Goal: Transaction & Acquisition: Purchase product/service

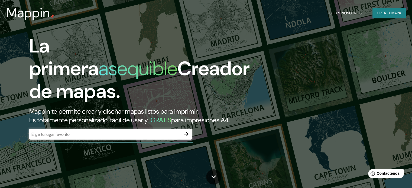
click at [53, 140] on div "​" at bounding box center [110, 134] width 162 height 11
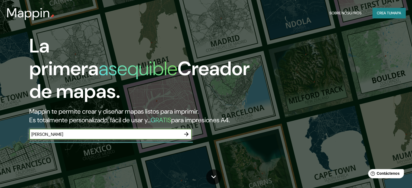
type input "[PERSON_NAME]"
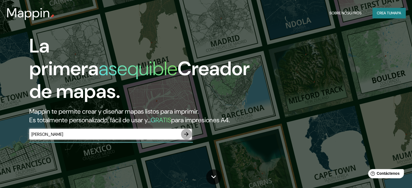
click at [188, 138] on icon "button" at bounding box center [186, 134] width 6 height 6
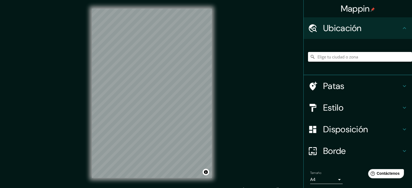
click at [346, 57] on input "Elige tu ciudad o zona" at bounding box center [360, 57] width 104 height 10
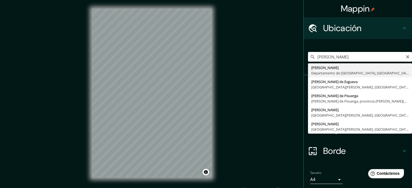
type input "[PERSON_NAME], Departamento de Lambayeque, [GEOGRAPHIC_DATA]"
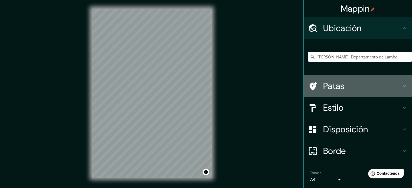
click at [401, 87] on icon at bounding box center [404, 86] width 6 height 6
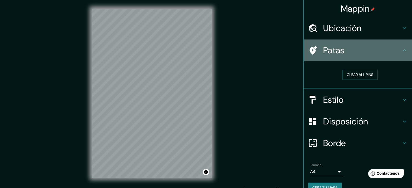
click at [393, 56] on h4 "Patas" at bounding box center [362, 50] width 78 height 11
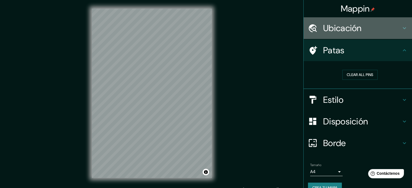
click at [394, 33] on h4 "Ubicación" at bounding box center [362, 28] width 78 height 11
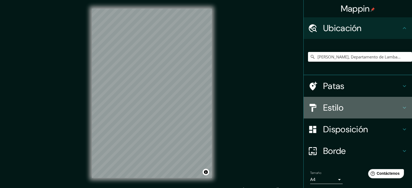
click at [401, 106] on icon at bounding box center [404, 108] width 6 height 6
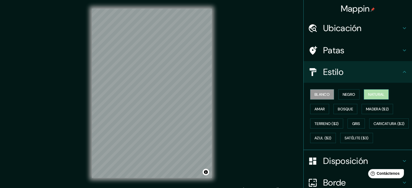
click at [375, 95] on font "Natural" at bounding box center [376, 94] width 16 height 5
click at [317, 109] on font "Amar" at bounding box center [319, 109] width 10 height 5
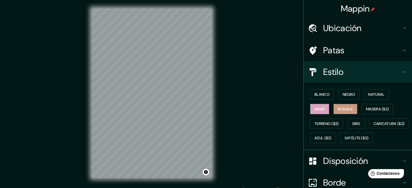
click at [341, 110] on font "Bosque" at bounding box center [345, 109] width 15 height 5
click at [373, 110] on font "Madera ($2)" at bounding box center [377, 109] width 23 height 5
click at [212, 123] on div "© Mapbox © OpenStreetMap Improve this map" at bounding box center [151, 93] width 137 height 187
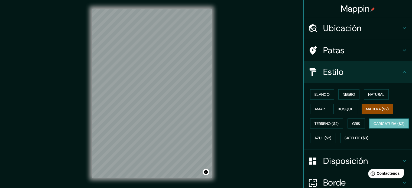
click at [373, 126] on font "Caricatura ($2)" at bounding box center [388, 123] width 31 height 5
click at [324, 123] on font "Terreno ($2)" at bounding box center [326, 123] width 24 height 5
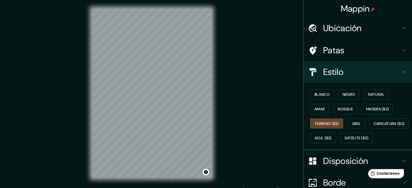
scroll to position [9, 0]
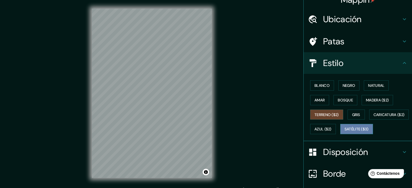
click at [340, 134] on button "Satélite ($3)" at bounding box center [356, 129] width 33 height 10
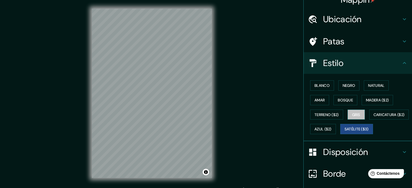
click at [352, 114] on font "Gris" at bounding box center [356, 114] width 8 height 5
click at [345, 100] on font "Bosque" at bounding box center [345, 100] width 15 height 5
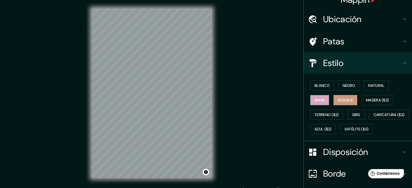
click at [324, 100] on button "Amar" at bounding box center [319, 100] width 19 height 10
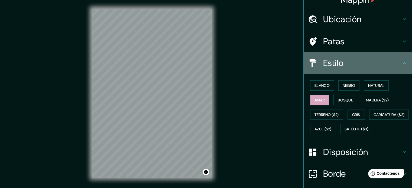
click at [401, 65] on icon at bounding box center [404, 63] width 6 height 6
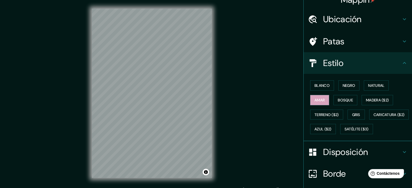
click at [395, 66] on h4 "Estilo" at bounding box center [362, 63] width 78 height 11
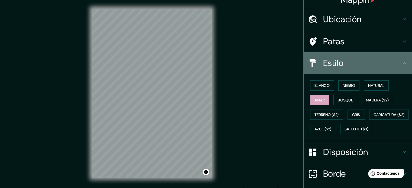
click at [402, 66] on icon at bounding box center [404, 63] width 6 height 6
click at [403, 63] on icon at bounding box center [404, 63] width 3 height 2
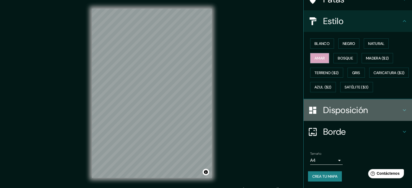
click at [401, 113] on icon at bounding box center [404, 110] width 6 height 6
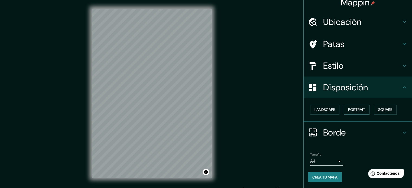
scroll to position [6, 0]
click at [318, 113] on button "Paisaje" at bounding box center [321, 110] width 22 height 10
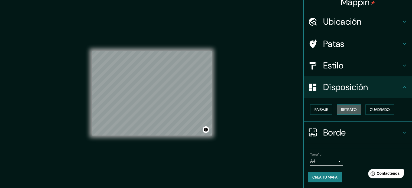
click at [342, 113] on font "Retrato" at bounding box center [349, 109] width 16 height 7
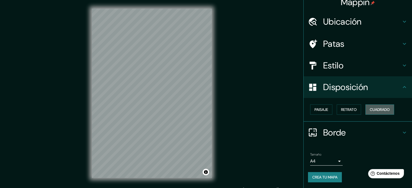
click at [373, 110] on font "Cuadrado" at bounding box center [380, 109] width 20 height 5
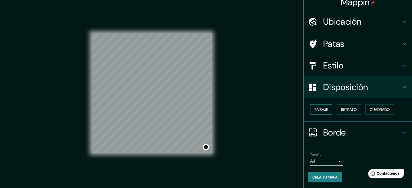
click at [322, 109] on font "Paisaje" at bounding box center [321, 109] width 14 height 5
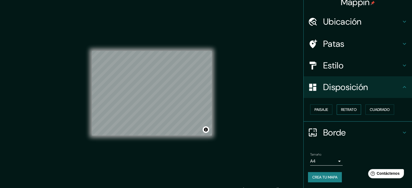
click at [341, 110] on font "Retrato" at bounding box center [349, 109] width 16 height 5
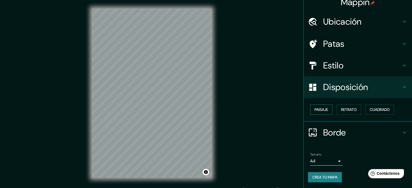
click at [319, 110] on font "Paisaje" at bounding box center [321, 109] width 14 height 5
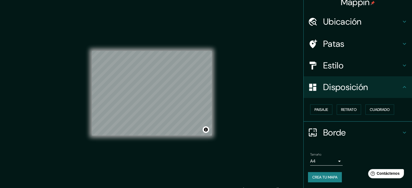
click at [329, 110] on div "Paisaje Retrato Cuadrado" at bounding box center [360, 109] width 104 height 15
click at [345, 110] on font "Retrato" at bounding box center [349, 109] width 16 height 5
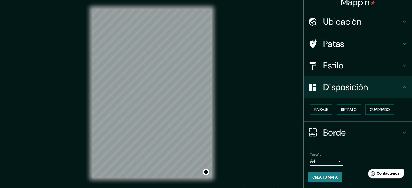
scroll to position [7, 0]
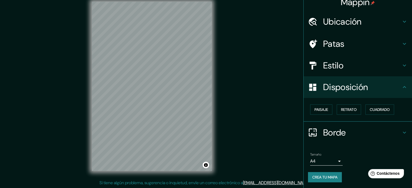
click at [335, 162] on body "Mappin Ubicación [PERSON_NAME], Departamento de [GEOGRAPHIC_DATA], [GEOGRAPHIC_…" at bounding box center [206, 87] width 412 height 188
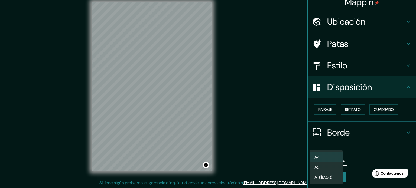
click at [330, 168] on li "A3" at bounding box center [326, 167] width 32 height 10
type input "a4"
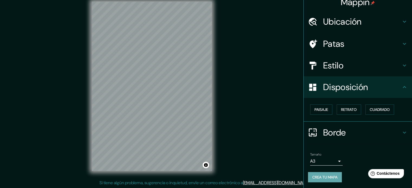
click at [328, 176] on font "Crea tu mapa" at bounding box center [324, 177] width 25 height 5
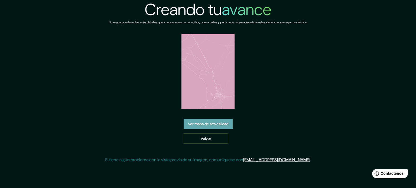
click at [219, 126] on font "Ver mapa de alta calidad" at bounding box center [208, 124] width 40 height 5
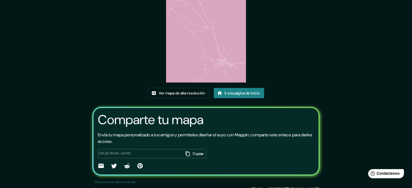
scroll to position [61, 0]
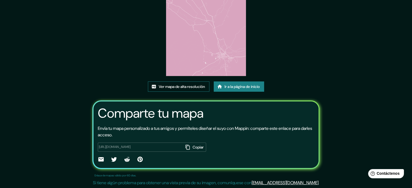
click at [187, 86] on font "Ver mapa de alta resolución" at bounding box center [182, 86] width 46 height 5
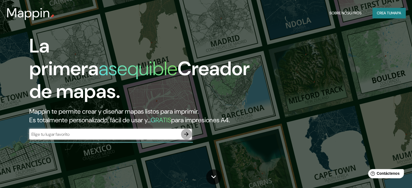
click at [187, 136] on icon "button" at bounding box center [186, 134] width 4 height 4
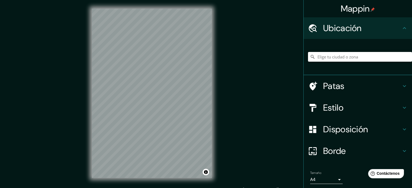
click at [322, 57] on input "Elige tu ciudad o zona" at bounding box center [360, 57] width 104 height 10
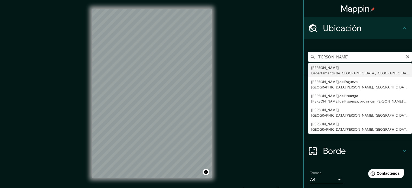
type input "[PERSON_NAME], Departamento de Lambayeque, [GEOGRAPHIC_DATA]"
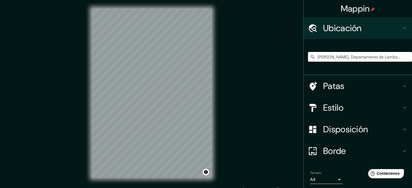
click at [235, 158] on div "Mappin Ubicación [PERSON_NAME], Departamento de [GEOGRAPHIC_DATA], [GEOGRAPHIC_…" at bounding box center [206, 97] width 412 height 195
click at [205, 172] on button "Activar o desactivar atribución" at bounding box center [206, 172] width 6 height 6
click at [337, 179] on body "Mappin Ubicación [PERSON_NAME], Departamento de [GEOGRAPHIC_DATA], [GEOGRAPHIC_…" at bounding box center [206, 94] width 412 height 188
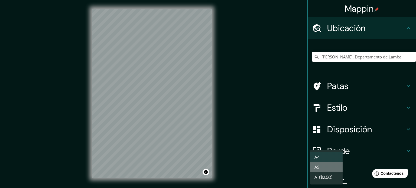
click at [327, 167] on li "A3" at bounding box center [326, 167] width 32 height 10
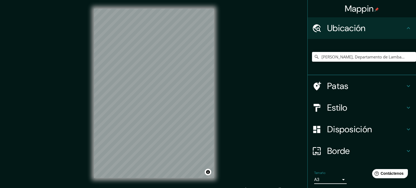
click at [330, 177] on body "Mappin Ubicación [PERSON_NAME], Departamento de [GEOGRAPHIC_DATA], [GEOGRAPHIC_…" at bounding box center [208, 94] width 416 height 188
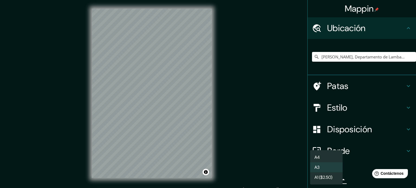
drag, startPoint x: 327, startPoint y: 160, endPoint x: 331, endPoint y: 157, distance: 5.1
click at [331, 157] on li "A4" at bounding box center [326, 157] width 32 height 10
type input "single"
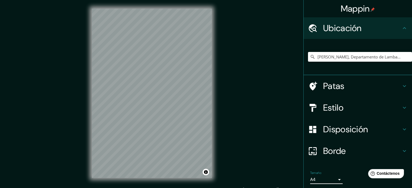
click at [403, 151] on icon at bounding box center [404, 151] width 3 height 2
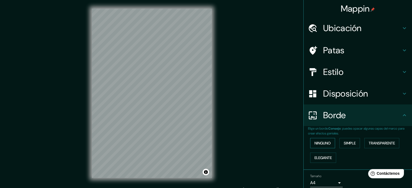
click at [320, 142] on font "Ninguno" at bounding box center [322, 143] width 16 height 5
click at [348, 143] on font "Simple" at bounding box center [350, 143] width 12 height 5
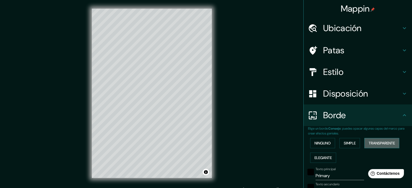
click at [376, 143] on font "Transparente" at bounding box center [381, 143] width 26 height 5
click at [323, 158] on font "Elegante" at bounding box center [322, 157] width 17 height 5
click at [342, 148] on button "Simple" at bounding box center [349, 143] width 21 height 10
click at [373, 146] on font "Transparente" at bounding box center [381, 143] width 26 height 7
click at [351, 145] on font "Simple" at bounding box center [350, 143] width 12 height 5
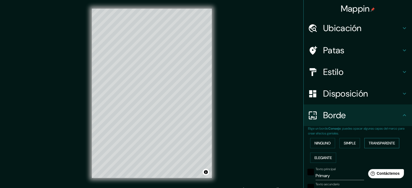
click at [376, 145] on font "Transparente" at bounding box center [381, 143] width 26 height 5
click at [350, 144] on font "Simple" at bounding box center [350, 143] width 12 height 5
drag, startPoint x: 397, startPoint y: 142, endPoint x: 391, endPoint y: 141, distance: 5.5
click at [396, 142] on button "Transparente" at bounding box center [381, 143] width 35 height 10
click at [344, 142] on font "Simple" at bounding box center [350, 143] width 12 height 5
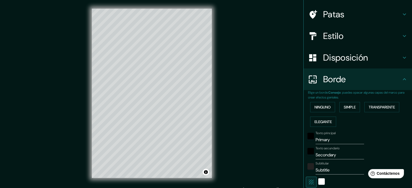
scroll to position [54, 0]
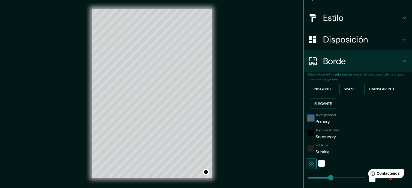
click at [308, 117] on div "negro" at bounding box center [310, 118] width 6 height 6
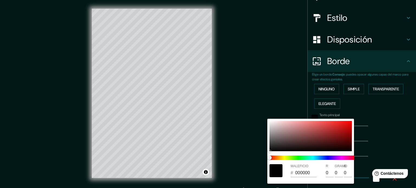
click at [364, 120] on div at bounding box center [208, 94] width 416 height 188
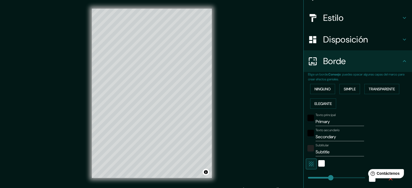
click at [326, 122] on input "Primary" at bounding box center [339, 121] width 48 height 9
click at [309, 165] on icon "button" at bounding box center [311, 164] width 5 height 5
type input "177"
type input "35"
click at [308, 165] on icon "button" at bounding box center [311, 164] width 6 height 6
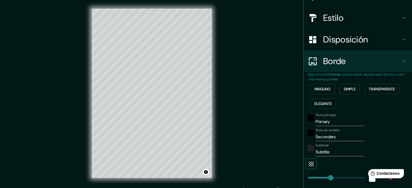
type input "177"
type input "35"
click at [309, 165] on icon "button" at bounding box center [311, 164] width 5 height 5
type input "177"
type input "35"
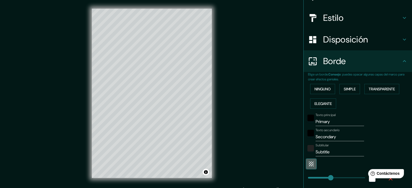
click at [309, 165] on icon "button" at bounding box center [311, 164] width 5 height 5
type input "177"
type input "35"
click at [309, 165] on icon "button" at bounding box center [311, 164] width 5 height 5
type input "177"
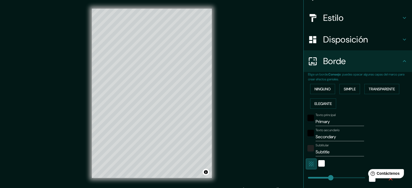
type input "35"
click at [309, 165] on icon "button" at bounding box center [311, 164] width 5 height 5
type input "177"
type input "35"
click at [309, 165] on icon "button" at bounding box center [311, 164] width 5 height 5
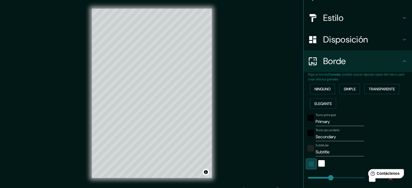
type input "177"
type input "35"
type input "0"
drag, startPoint x: 327, startPoint y: 176, endPoint x: 291, endPoint y: 174, distance: 35.8
type input "35"
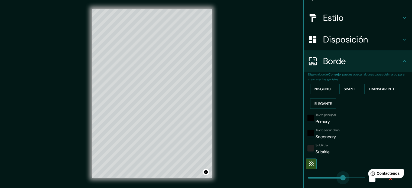
type input "283"
drag, startPoint x: 303, startPoint y: 177, endPoint x: 340, endPoint y: 176, distance: 36.6
type input "35"
type input "443"
drag, startPoint x: 340, startPoint y: 176, endPoint x: 363, endPoint y: 174, distance: 23.3
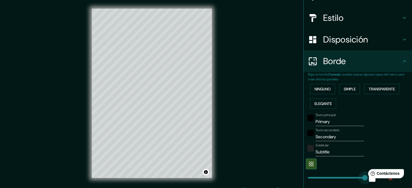
type input "35"
type input "0"
drag, startPoint x: 358, startPoint y: 176, endPoint x: 296, endPoint y: 178, distance: 62.9
type input "35"
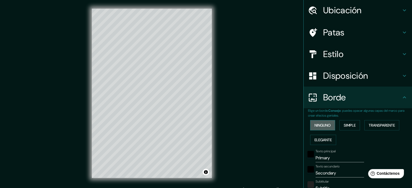
click at [324, 127] on font "Ninguno" at bounding box center [322, 125] width 16 height 5
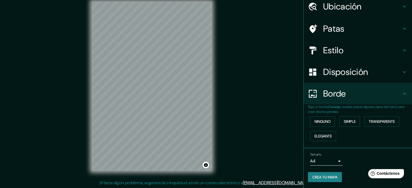
scroll to position [0, 0]
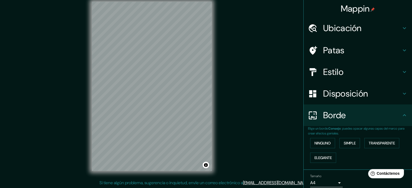
click at [389, 87] on div "Disposición" at bounding box center [357, 94] width 108 height 22
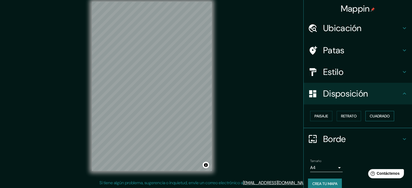
scroll to position [6, 0]
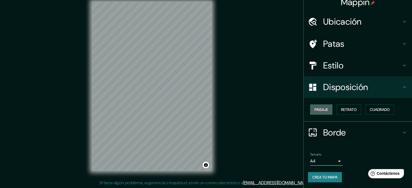
click at [318, 109] on font "Paisaje" at bounding box center [321, 109] width 14 height 5
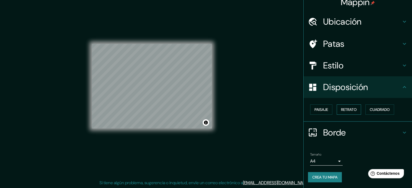
click at [341, 110] on font "Retrato" at bounding box center [349, 109] width 16 height 5
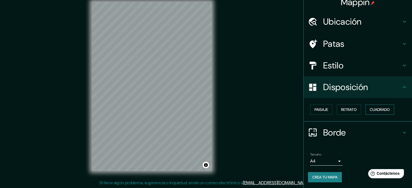
click at [373, 106] on font "Cuadrado" at bounding box center [380, 109] width 20 height 7
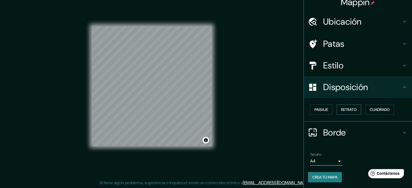
click at [352, 108] on font "Retrato" at bounding box center [349, 109] width 16 height 5
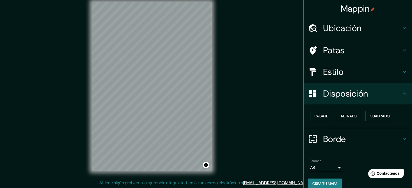
scroll to position [0, 0]
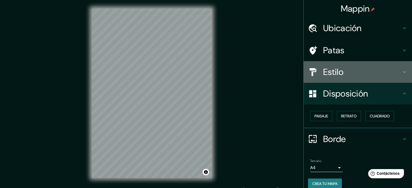
click at [378, 76] on h4 "Estilo" at bounding box center [362, 72] width 78 height 11
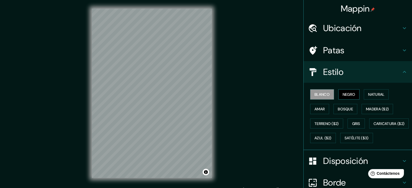
click at [350, 94] on font "Negro" at bounding box center [348, 94] width 13 height 5
click at [375, 110] on font "Madera ($2)" at bounding box center [377, 109] width 23 height 5
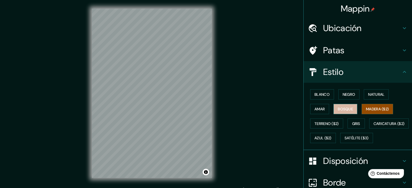
click at [339, 107] on font "Bosque" at bounding box center [345, 109] width 15 height 5
click at [354, 120] on font "Gris" at bounding box center [356, 123] width 8 height 7
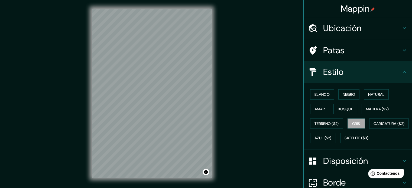
click at [353, 53] on h4 "Patas" at bounding box center [362, 50] width 78 height 11
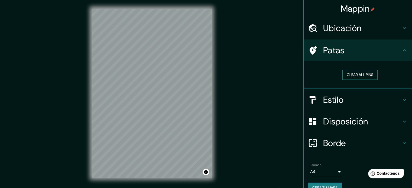
click at [362, 76] on button "Clear all pins" at bounding box center [359, 75] width 35 height 10
click at [361, 76] on button "Clear all pins" at bounding box center [359, 75] width 35 height 10
click at [360, 77] on button "Clear all pins" at bounding box center [359, 75] width 35 height 10
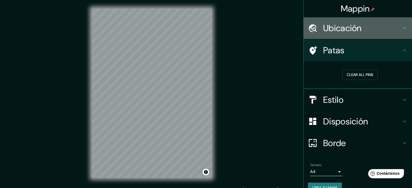
click at [358, 27] on h4 "Ubicación" at bounding box center [362, 28] width 78 height 11
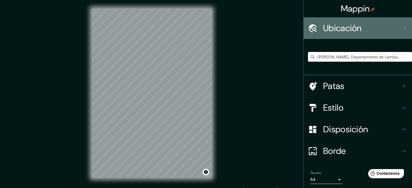
click at [358, 27] on h4 "Ubicación" at bounding box center [362, 28] width 78 height 11
